Goal: Navigation & Orientation: Find specific page/section

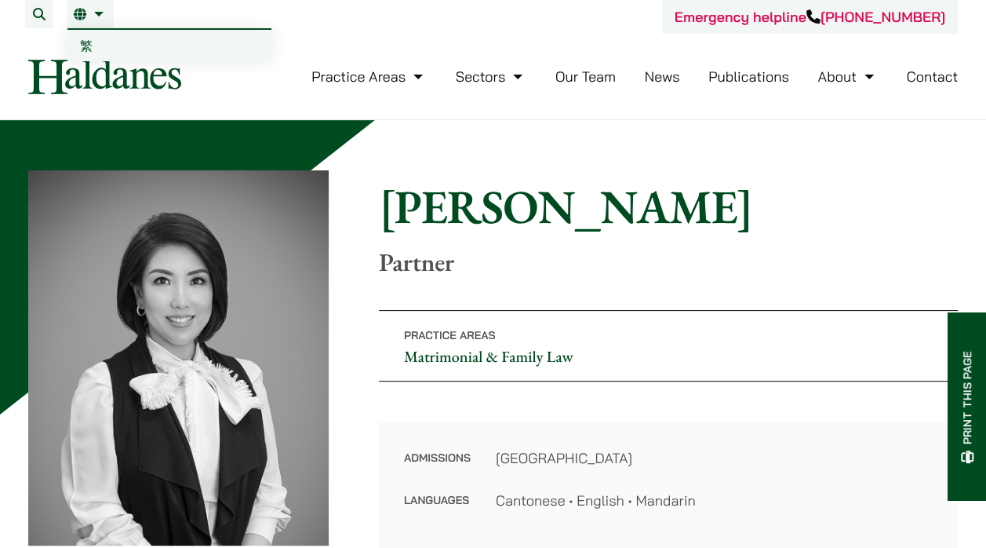
click at [94, 20] on li "EN 繁" at bounding box center [90, 14] width 46 height 28
click at [92, 49] on span "繁" at bounding box center [86, 46] width 13 height 16
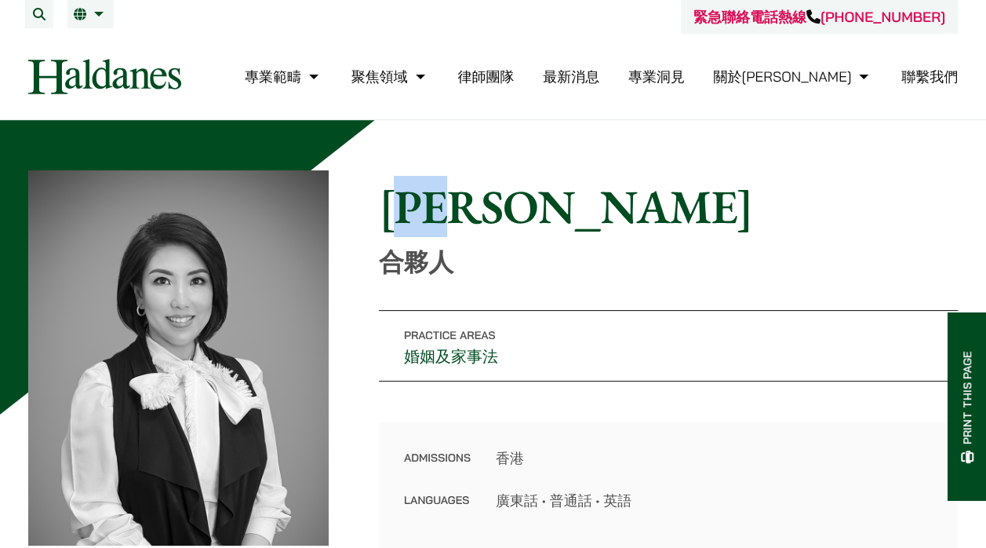
drag, startPoint x: 514, startPoint y: 206, endPoint x: 436, endPoint y: 208, distance: 77.7
click at [436, 208] on h1 "[PERSON_NAME]" at bounding box center [668, 206] width 579 height 56
drag, startPoint x: 436, startPoint y: 208, endPoint x: 460, endPoint y: 210, distance: 23.7
copy h1 "學思"
